Goal: Transaction & Acquisition: Purchase product/service

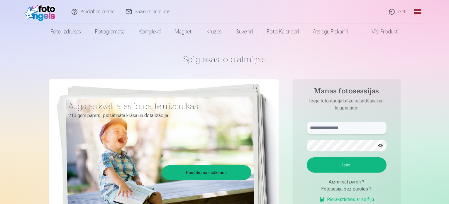
click at [353, 127] on input "text" at bounding box center [347, 128] width 80 height 12
type input "**********"
click at [350, 168] on button "Ieiet" at bounding box center [347, 164] width 80 height 15
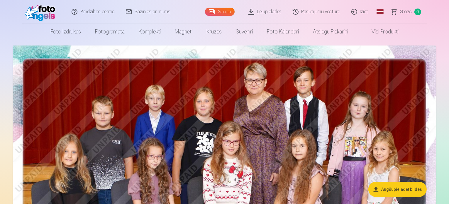
scroll to position [29, 0]
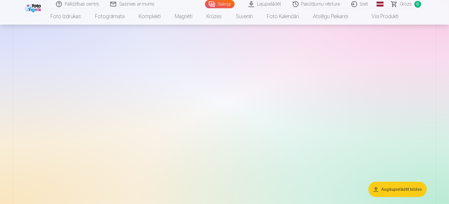
scroll to position [2288, 0]
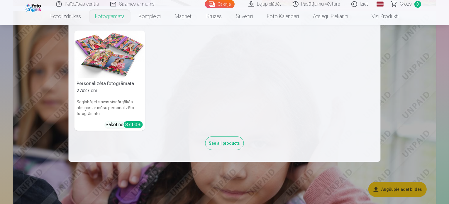
click at [102, 18] on link "Fotogrāmata" at bounding box center [110, 16] width 44 height 16
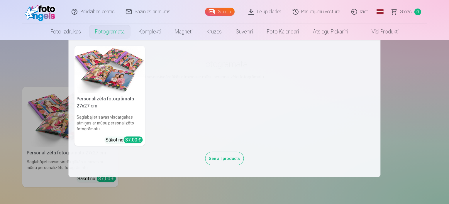
click at [228, 160] on div "See all products" at bounding box center [224, 158] width 39 height 13
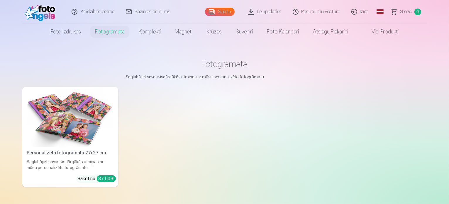
click at [70, 113] on img at bounding box center [70, 118] width 87 height 58
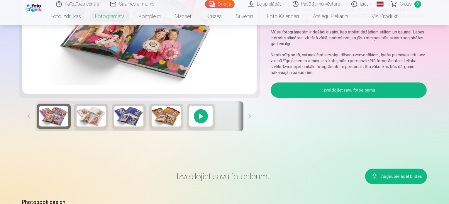
scroll to position [117, 0]
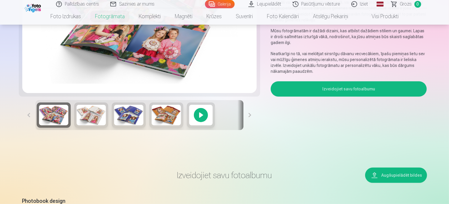
click at [77, 125] on img at bounding box center [91, 115] width 29 height 21
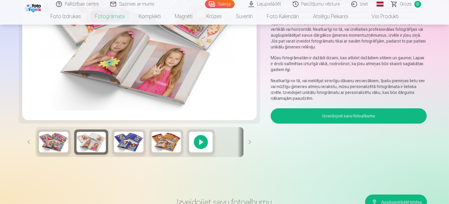
scroll to position [59, 0]
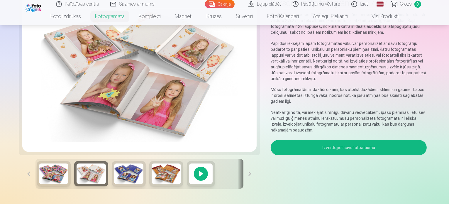
click at [114, 184] on img at bounding box center [128, 173] width 29 height 21
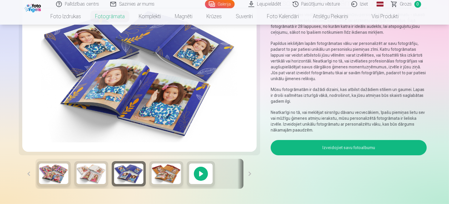
click at [152, 184] on img at bounding box center [166, 173] width 29 height 21
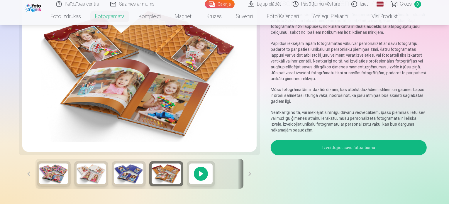
click at [187, 186] on div at bounding box center [201, 173] width 28 height 25
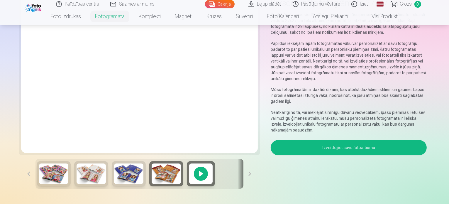
click at [39, 184] on img at bounding box center [53, 173] width 29 height 21
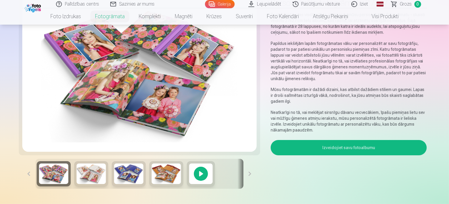
click at [77, 184] on img at bounding box center [91, 173] width 29 height 21
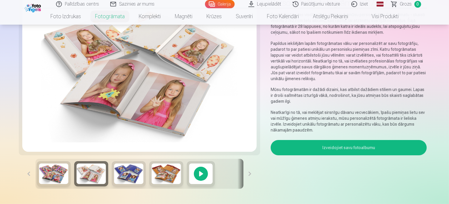
click at [114, 184] on img at bounding box center [128, 173] width 29 height 21
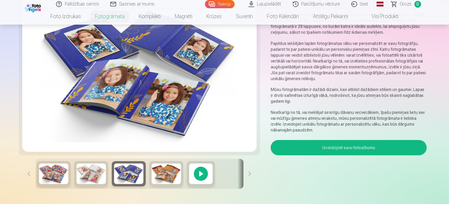
click at [152, 184] on img at bounding box center [166, 173] width 29 height 21
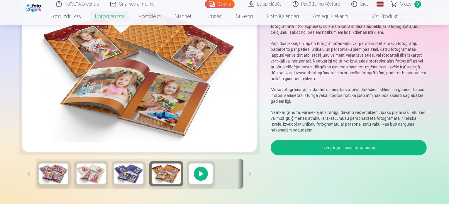
click at [39, 184] on img at bounding box center [53, 173] width 29 height 21
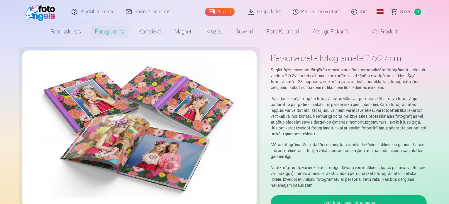
scroll to position [0, 0]
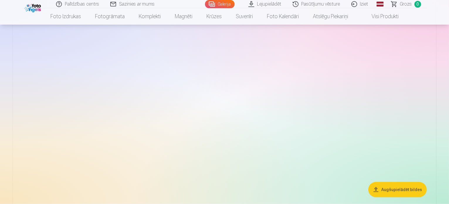
scroll to position [2727, 0]
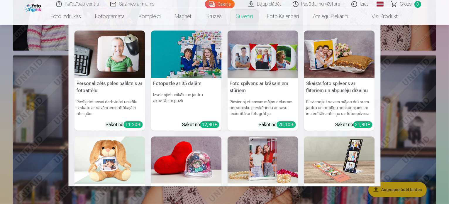
click at [243, 20] on link "Suvenīri" at bounding box center [244, 16] width 31 height 16
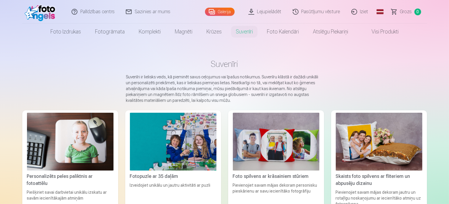
click at [367, 13] on link "Iziet" at bounding box center [360, 11] width 28 height 23
